Goal: Task Accomplishment & Management: Use online tool/utility

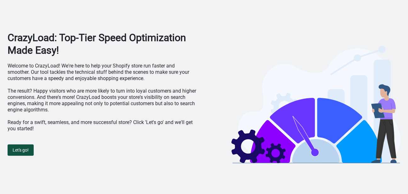
click at [29, 150] on span "Let's go!" at bounding box center [21, 150] width 16 height 5
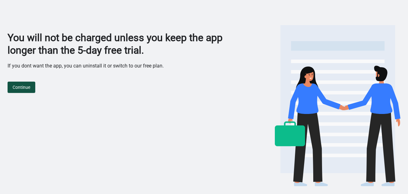
click at [27, 85] on span "Continue" at bounding box center [22, 87] width 18 height 5
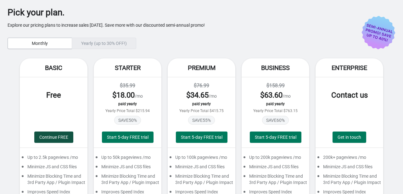
click at [58, 136] on span "Continue FREE" at bounding box center [53, 137] width 29 height 5
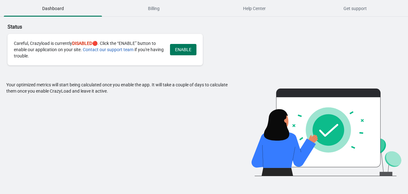
click at [324, 124] on img at bounding box center [326, 129] width 150 height 95
click at [188, 49] on span "ENABLE" at bounding box center [183, 49] width 16 height 5
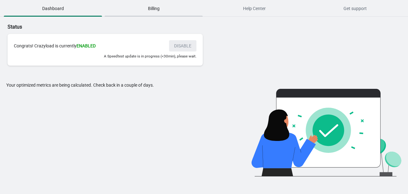
click at [150, 9] on span "Billing" at bounding box center [153, 8] width 98 height 11
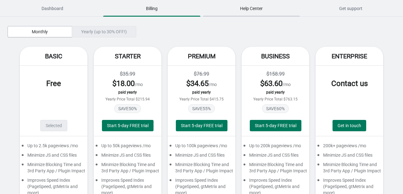
click at [248, 12] on span "Help Center" at bounding box center [251, 8] width 97 height 11
